Goal: Transaction & Acquisition: Purchase product/service

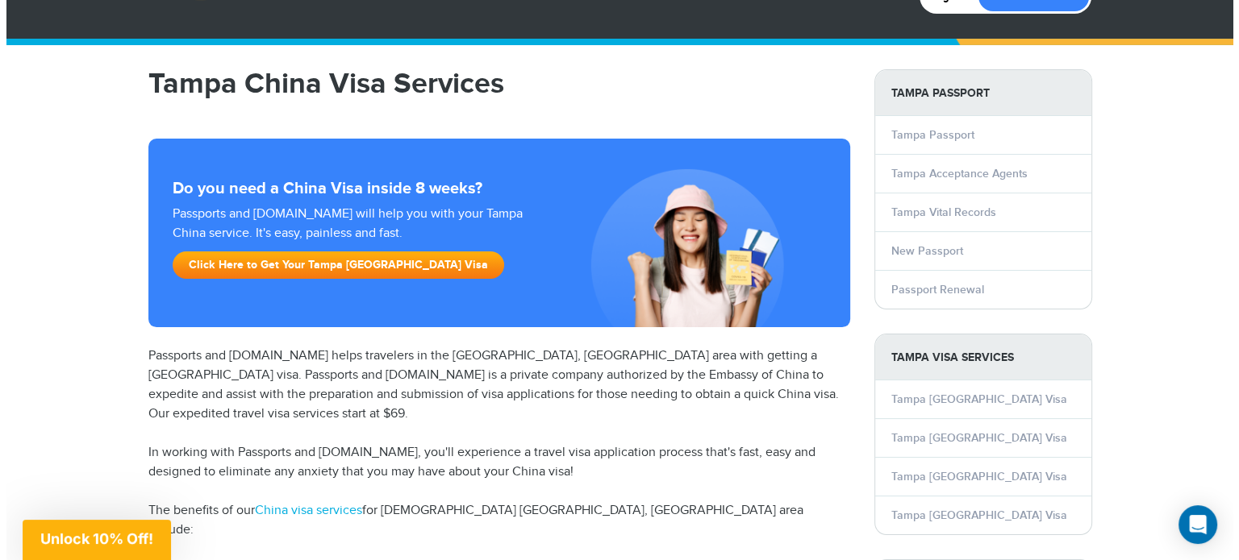
scroll to position [161, 0]
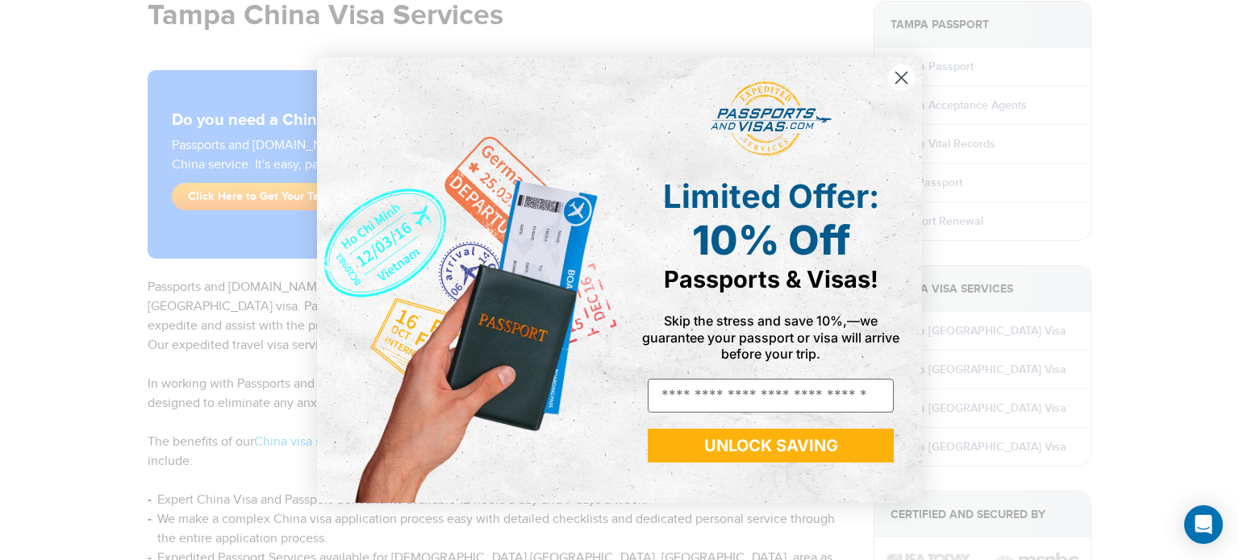
click at [898, 60] on form "Limited Offer: 10% Off Passports & Visas! Skip the stress and save 10%,—we guar…" at bounding box center [619, 280] width 605 height 446
click at [898, 75] on icon "Close dialog" at bounding box center [901, 77] width 11 height 11
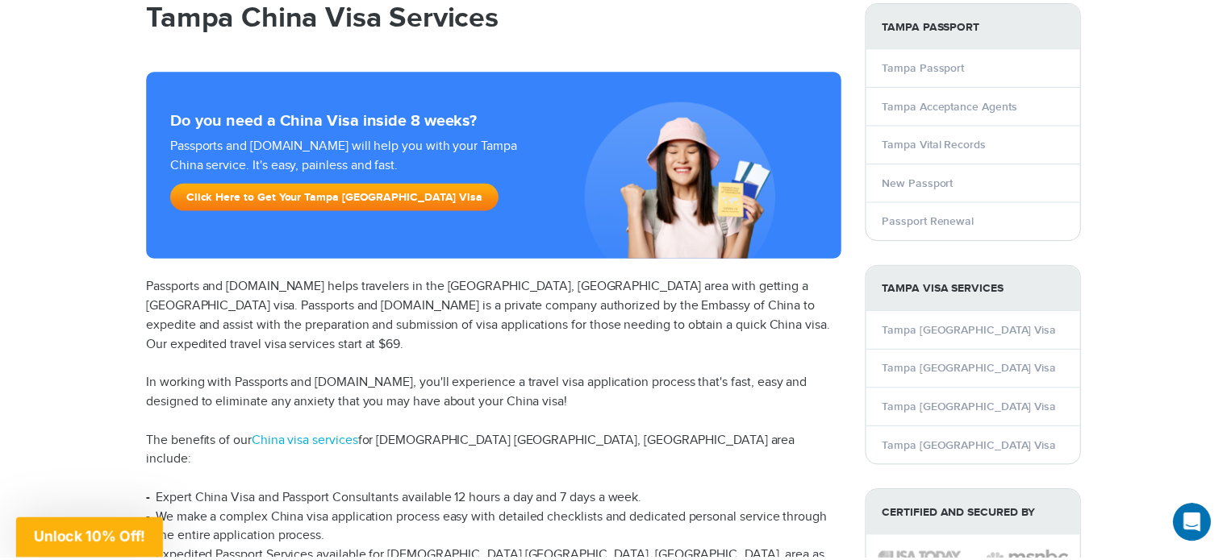
scroll to position [0, 0]
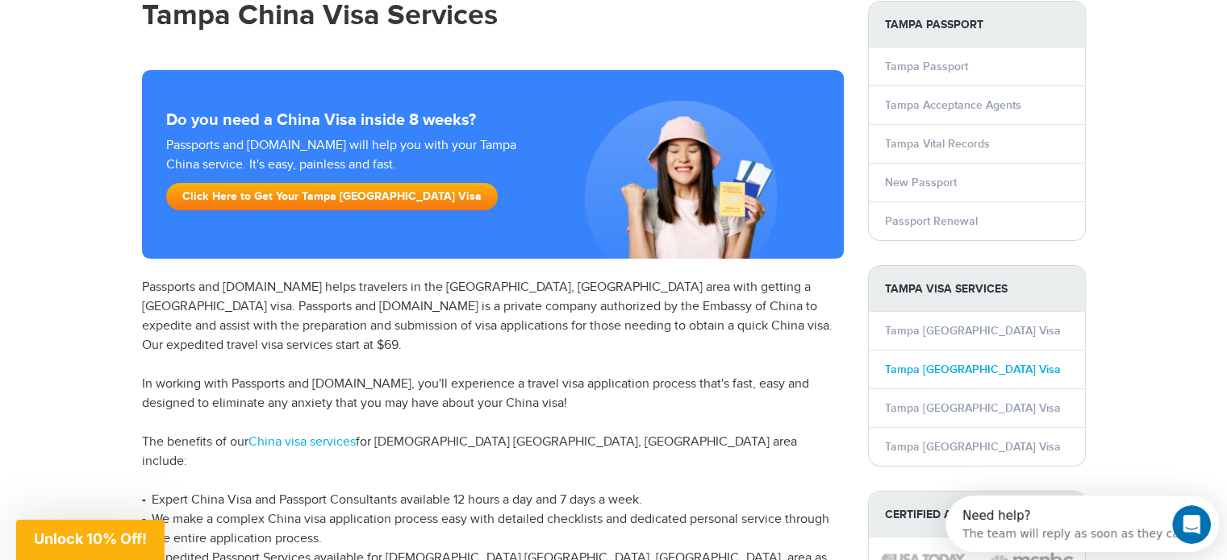
click at [955, 365] on link "Tampa China Visa" at bounding box center [973, 370] width 176 height 14
click at [948, 372] on link "Tampa China Visa" at bounding box center [973, 370] width 176 height 14
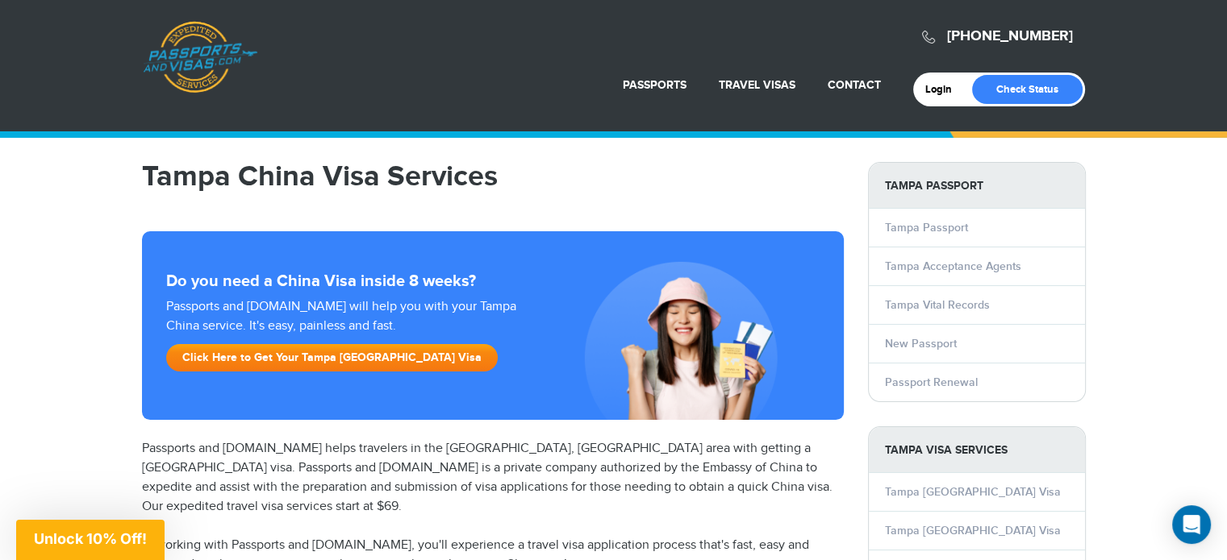
click at [319, 362] on link "Click Here to Get Your Tampa China Visa" at bounding box center [331, 357] width 331 height 27
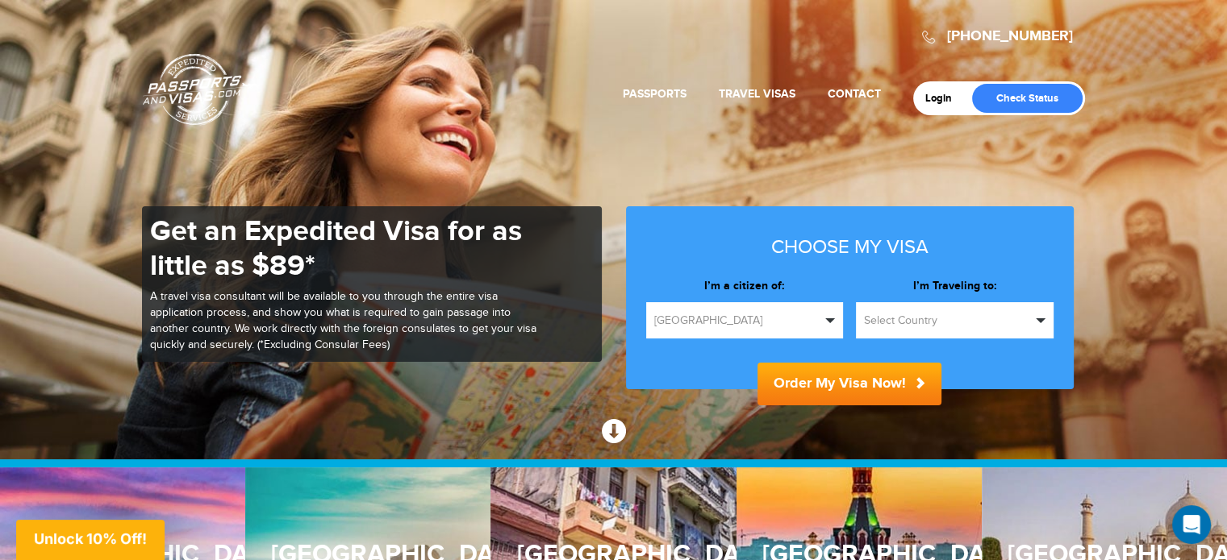
click at [921, 313] on span "Select Country" at bounding box center [947, 321] width 167 height 16
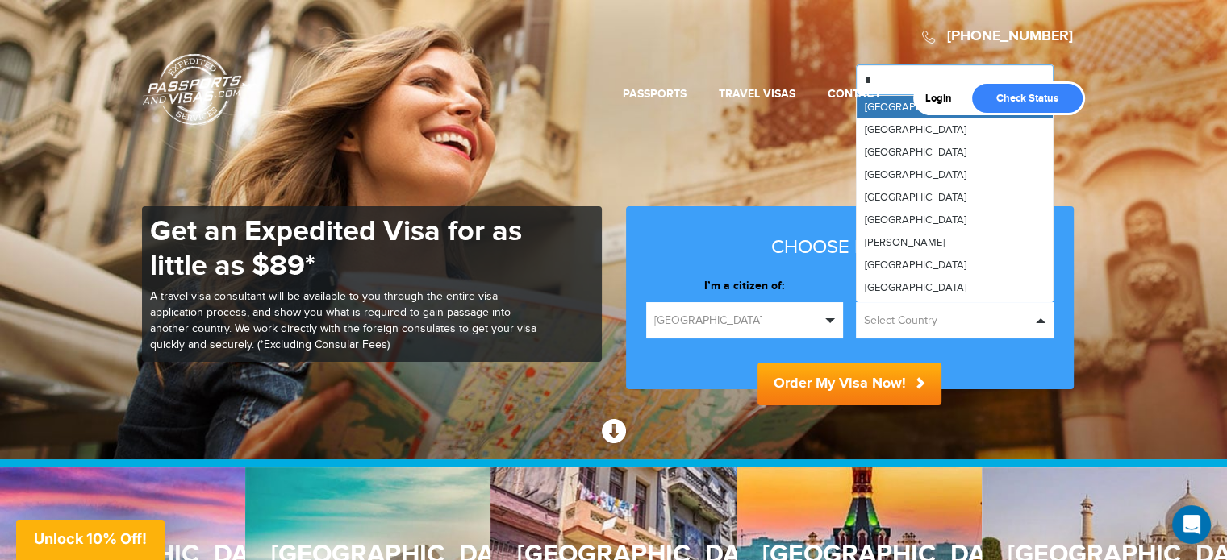
type input "**"
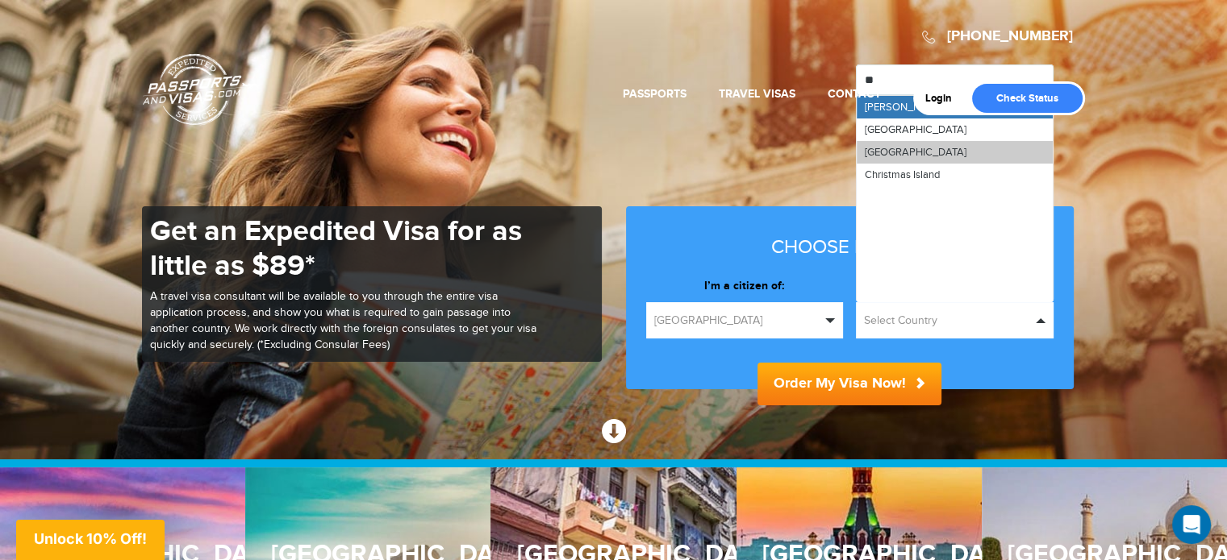
click at [895, 159] on link "[GEOGRAPHIC_DATA]" at bounding box center [954, 152] width 196 height 23
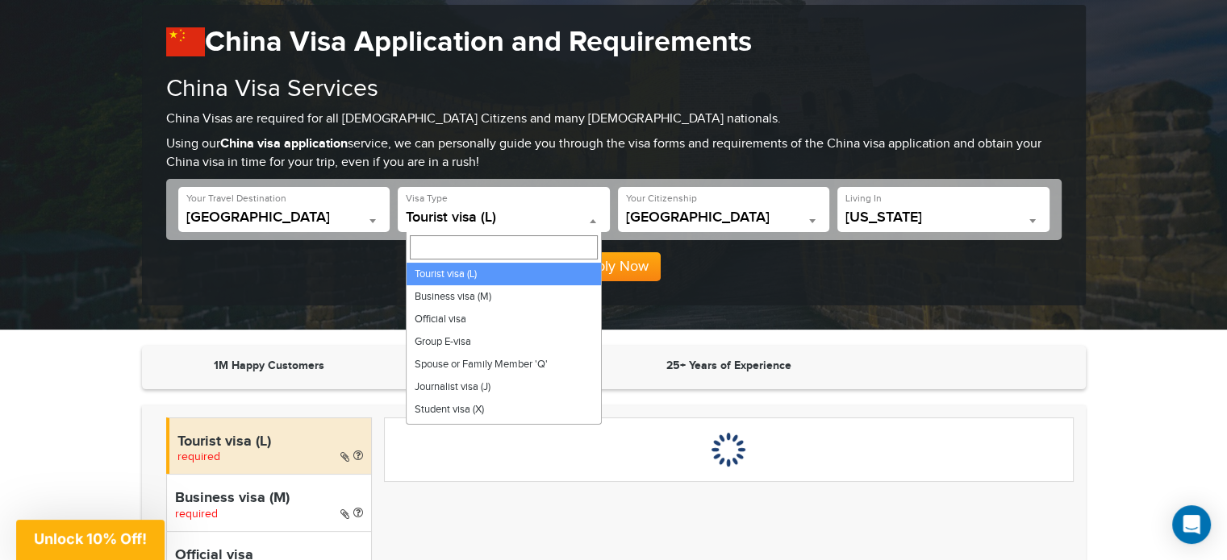
click at [546, 214] on span "Tourist visa (L)" at bounding box center [504, 218] width 196 height 16
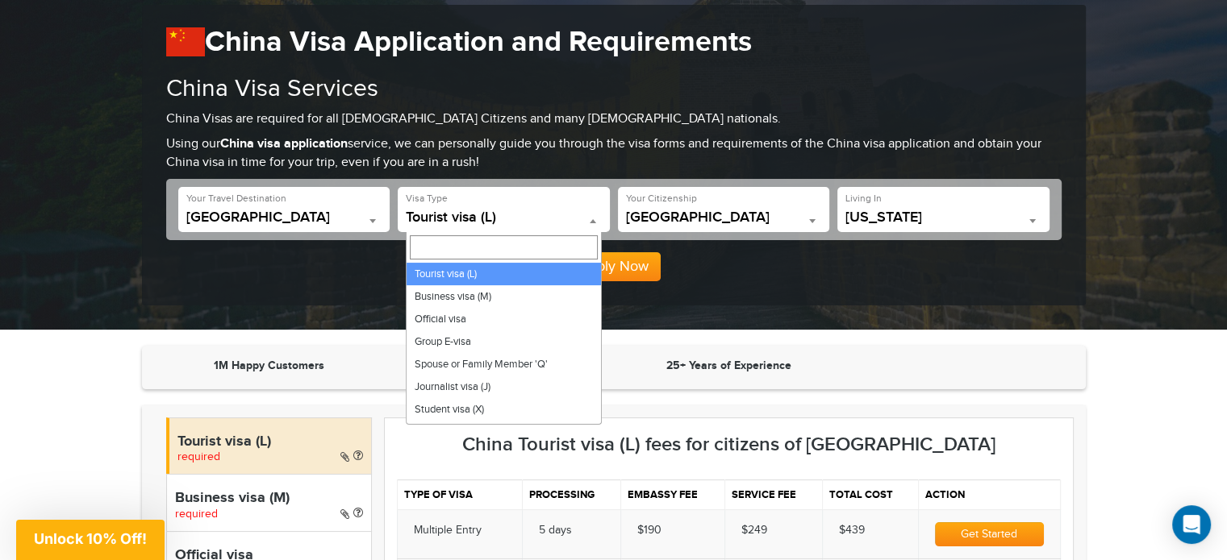
click at [546, 214] on span "Tourist visa (L)" at bounding box center [504, 218] width 196 height 16
click at [781, 258] on div "Apply Now" at bounding box center [613, 260] width 895 height 41
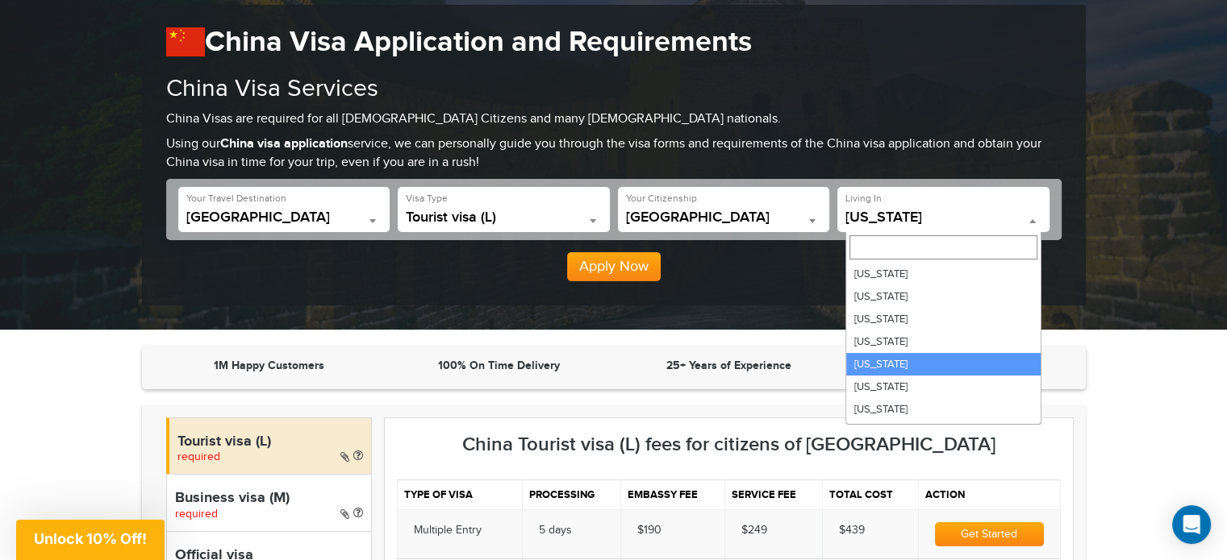
click at [926, 218] on span "California" at bounding box center [943, 218] width 196 height 16
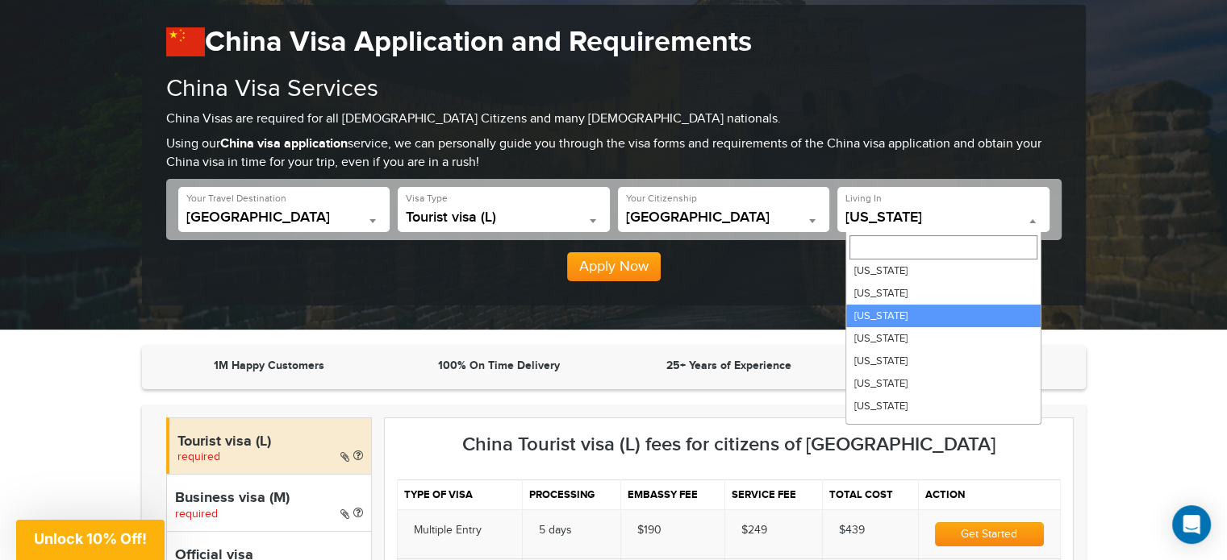
select select "**"
